Goal: Task Accomplishment & Management: Use online tool/utility

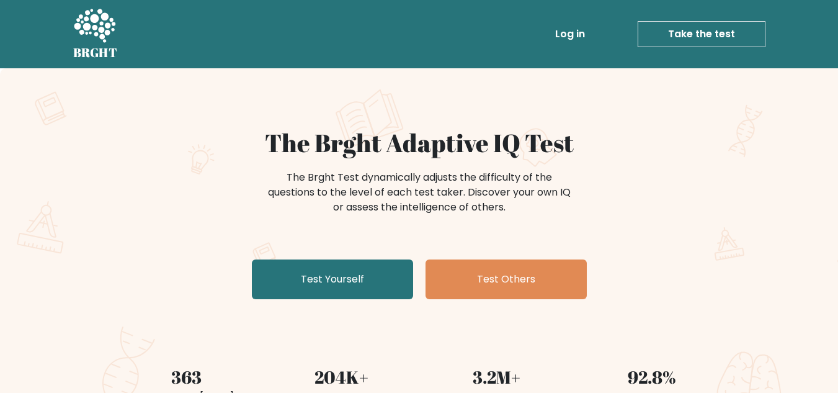
click at [347, 254] on div "The Brght Adaptive IQ Test The Brght Test dynamically adjusts the difficulty of…" at bounding box center [419, 216] width 620 height 176
click at [368, 332] on div "The Brght Adaptive IQ Test The Brght Test dynamically adjusts the difficulty of…" at bounding box center [419, 259] width 838 height 383
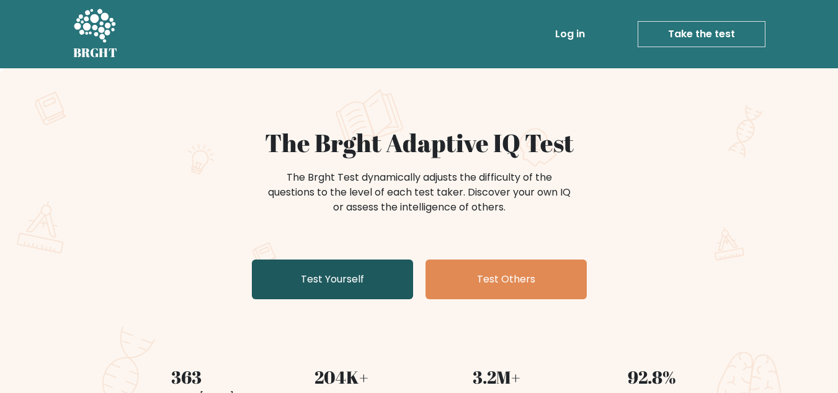
click at [360, 266] on link "Test Yourself" at bounding box center [332, 279] width 161 height 40
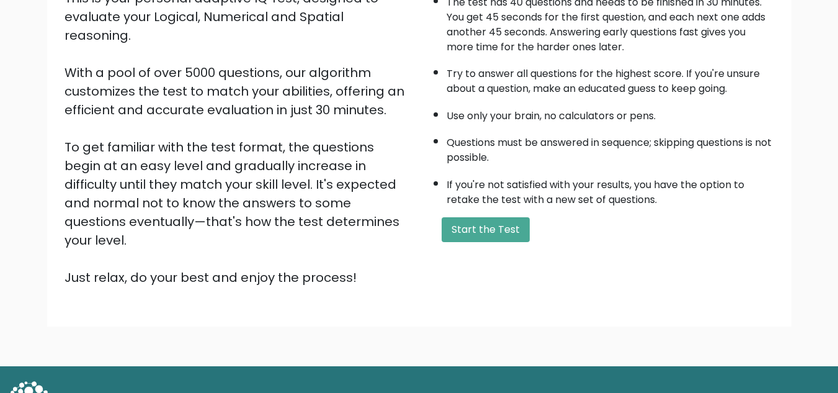
scroll to position [176, 0]
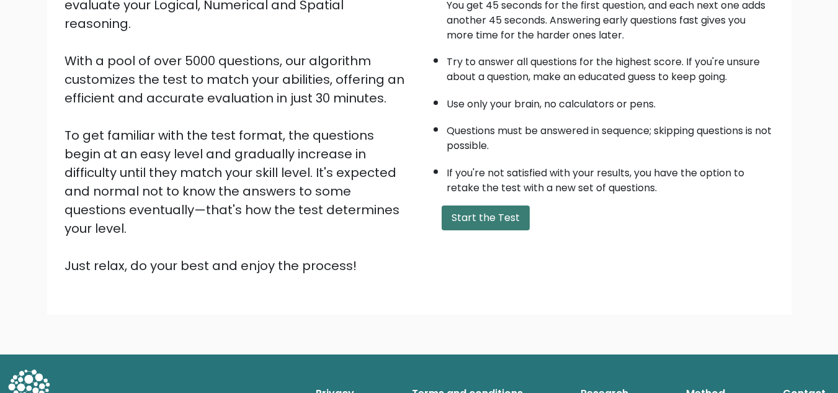
click at [468, 219] on button "Start the Test" at bounding box center [486, 217] width 88 height 25
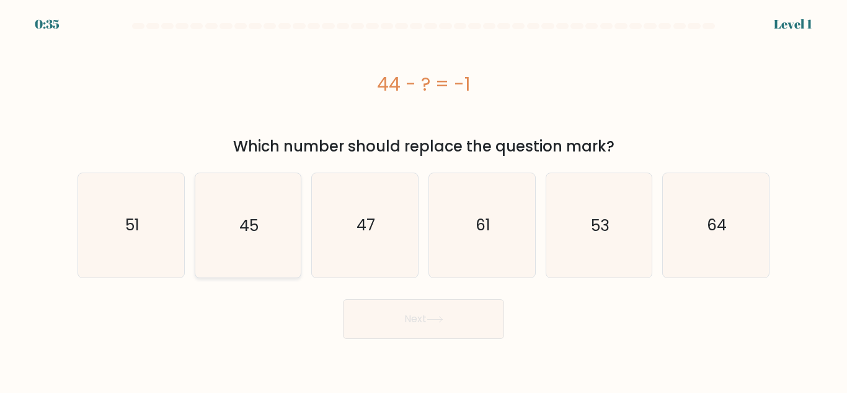
click at [219, 241] on icon "45" at bounding box center [248, 225] width 104 height 104
click at [424, 200] on input "b. 45" at bounding box center [424, 198] width 1 height 3
radio input "true"
click at [465, 324] on button "Next" at bounding box center [423, 319] width 161 height 40
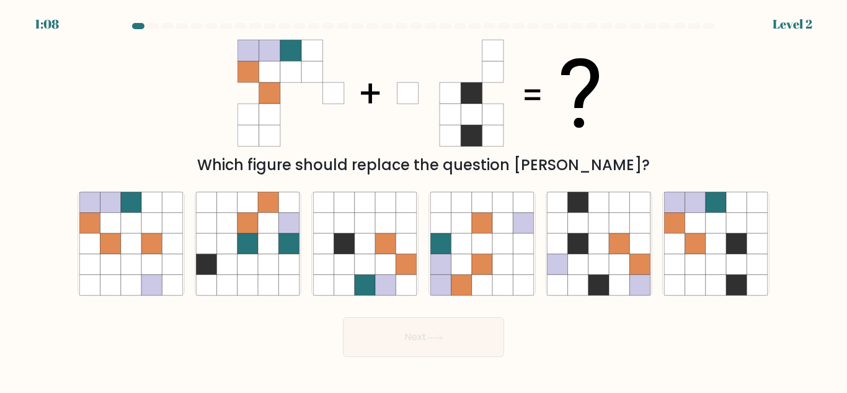
click at [450, 124] on icon at bounding box center [450, 114] width 21 height 21
click at [688, 229] on icon at bounding box center [695, 223] width 20 height 20
click at [424, 200] on input "f." at bounding box center [424, 198] width 1 height 3
radio input "true"
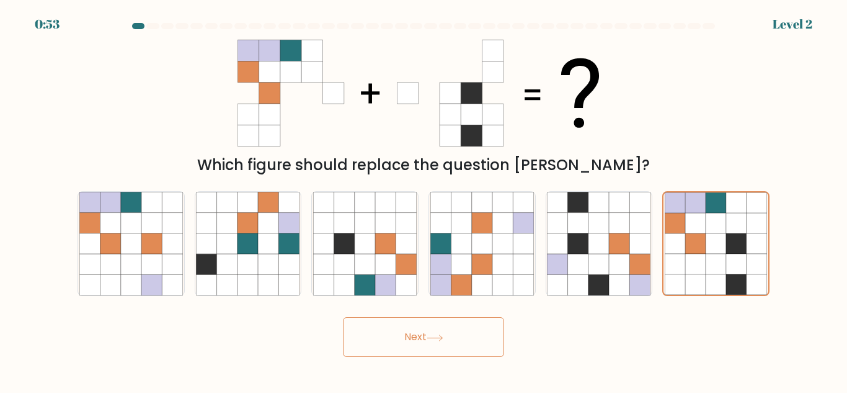
click at [479, 332] on button "Next" at bounding box center [423, 337] width 161 height 40
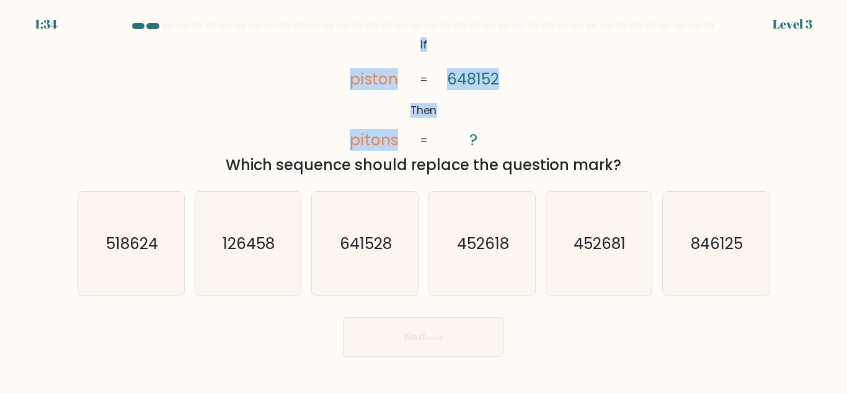
drag, startPoint x: 409, startPoint y: 34, endPoint x: 530, endPoint y: 112, distance: 143.7
click at [530, 112] on div "@import url('https://fonts.googleapis.com/css?family=Abril+Fatface:400,100,100i…" at bounding box center [423, 105] width 707 height 142
click at [550, 120] on div "@import url('https://fonts.googleapis.com/css?family=Abril+Fatface:400,100,100i…" at bounding box center [423, 105] width 707 height 142
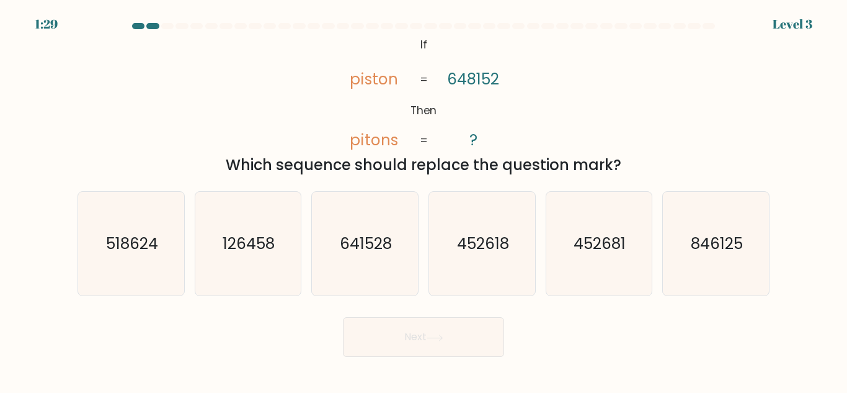
drag, startPoint x: 405, startPoint y: 35, endPoint x: 661, endPoint y: 170, distance: 288.8
click at [661, 170] on div "@import url('https://fonts.googleapis.com/css?family=Abril+Fatface:400,100,100i…" at bounding box center [423, 105] width 707 height 142
copy div "If Then piston pitons 648152 ? = = Which sequence should replace the question m…"
click at [185, 131] on div "@import url('https://fonts.googleapis.com/css?family=Abril+Fatface:400,100,100i…" at bounding box center [423, 105] width 707 height 142
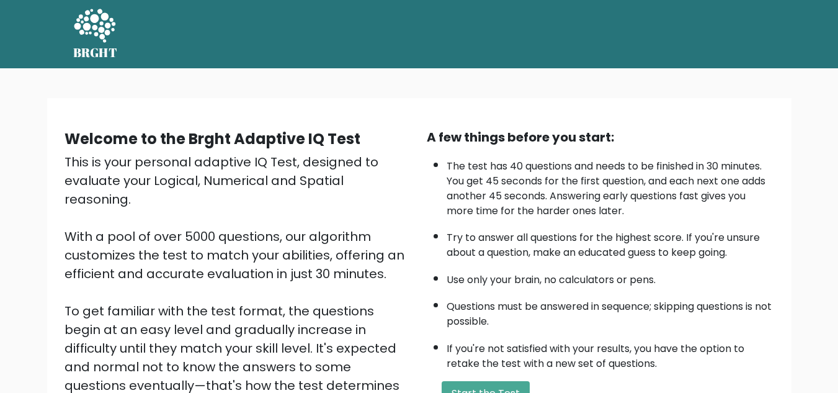
scroll to position [176, 0]
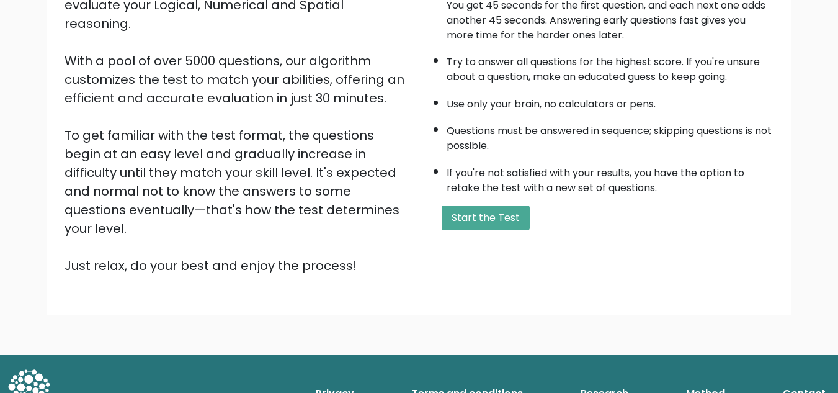
click at [464, 203] on div "A few things before you start: The test has 40 questions and needs to be finish…" at bounding box center [600, 113] width 362 height 323
click at [469, 215] on button "Start the Test" at bounding box center [486, 217] width 88 height 25
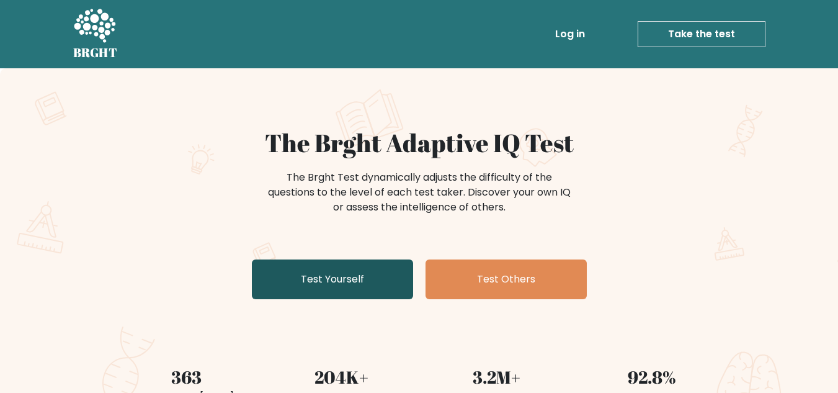
click at [285, 288] on link "Test Yourself" at bounding box center [332, 279] width 161 height 40
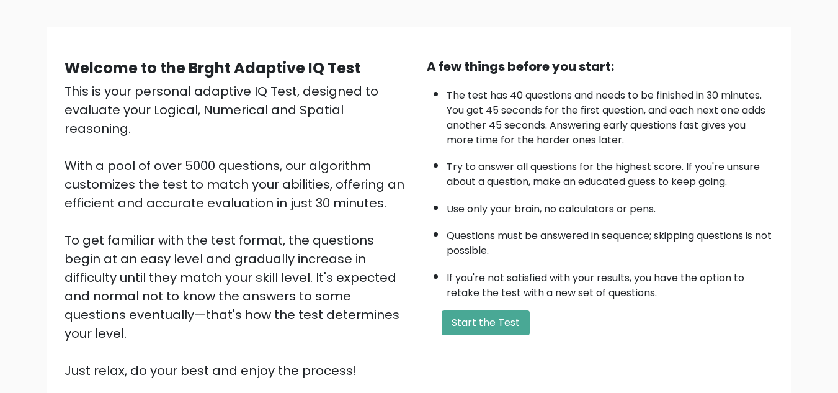
scroll to position [124, 0]
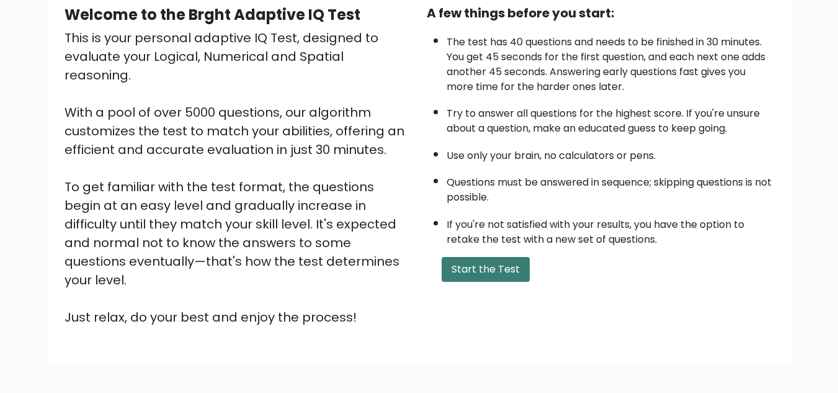
click at [478, 274] on button "Start the Test" at bounding box center [486, 269] width 88 height 25
